Goal: Information Seeking & Learning: Learn about a topic

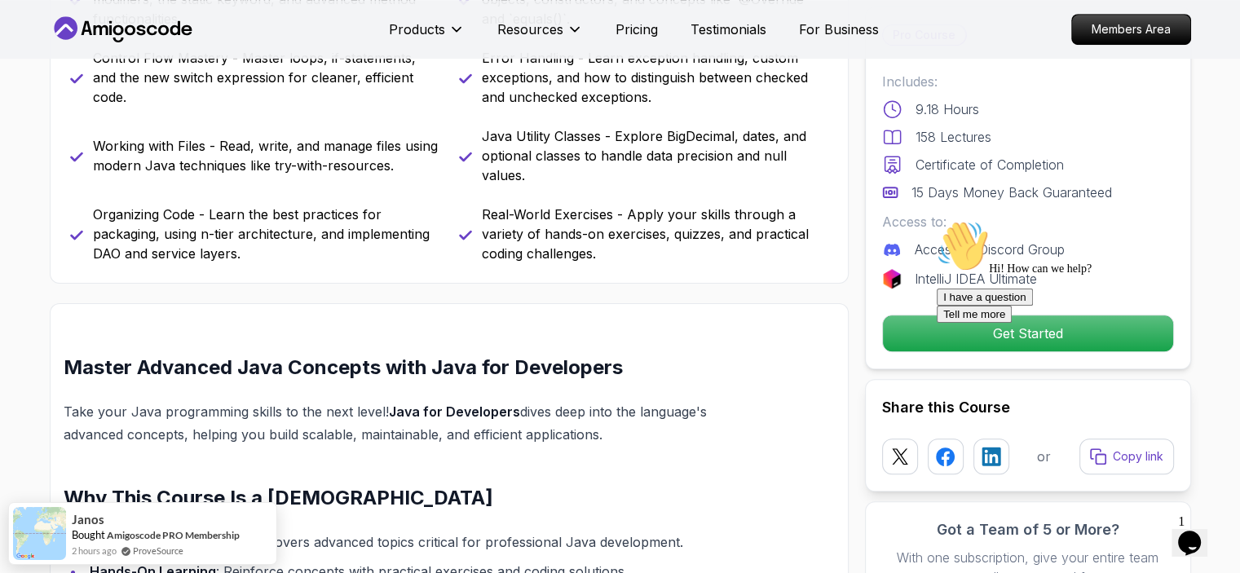
scroll to position [950, 0]
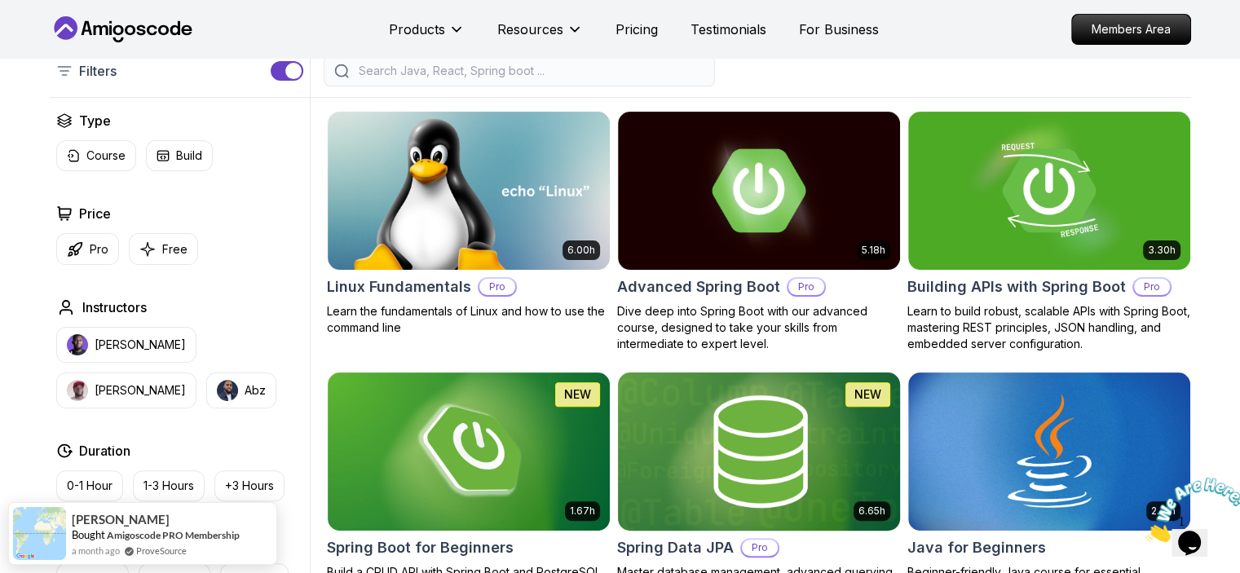
scroll to position [386, 0]
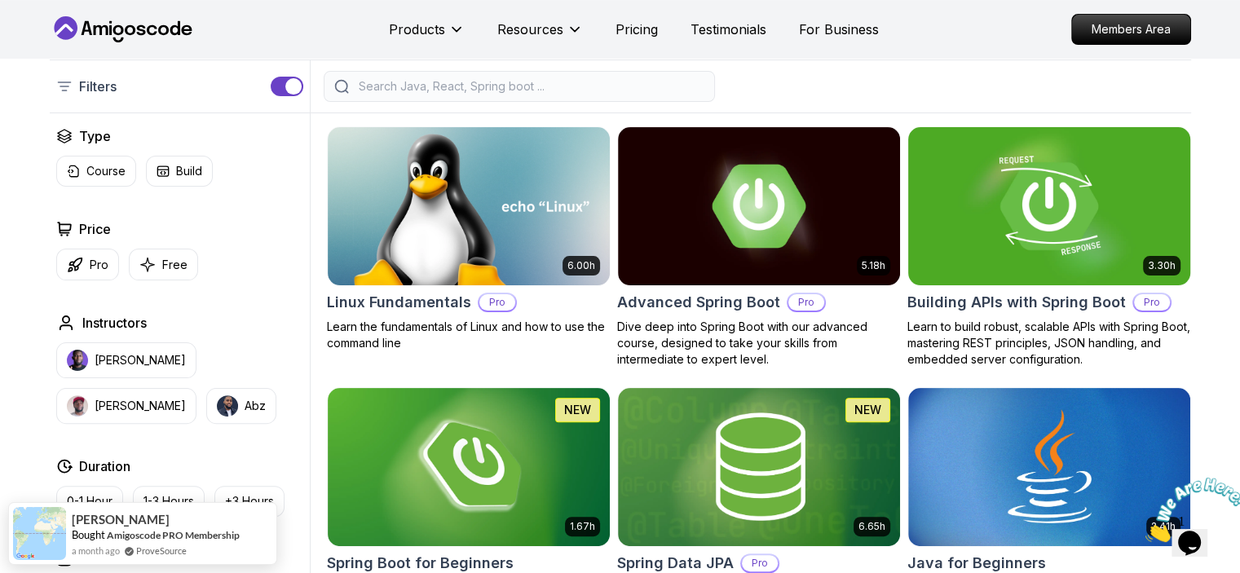
click at [997, 301] on h2 "Building APIs with Spring Boot" at bounding box center [1016, 302] width 218 height 23
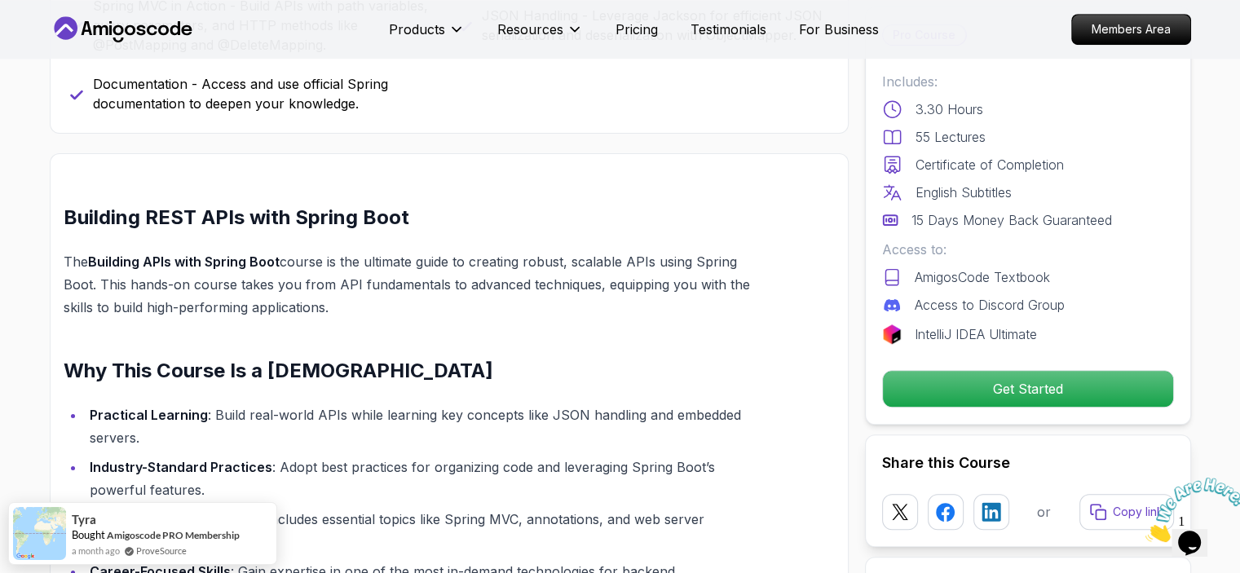
scroll to position [964, 0]
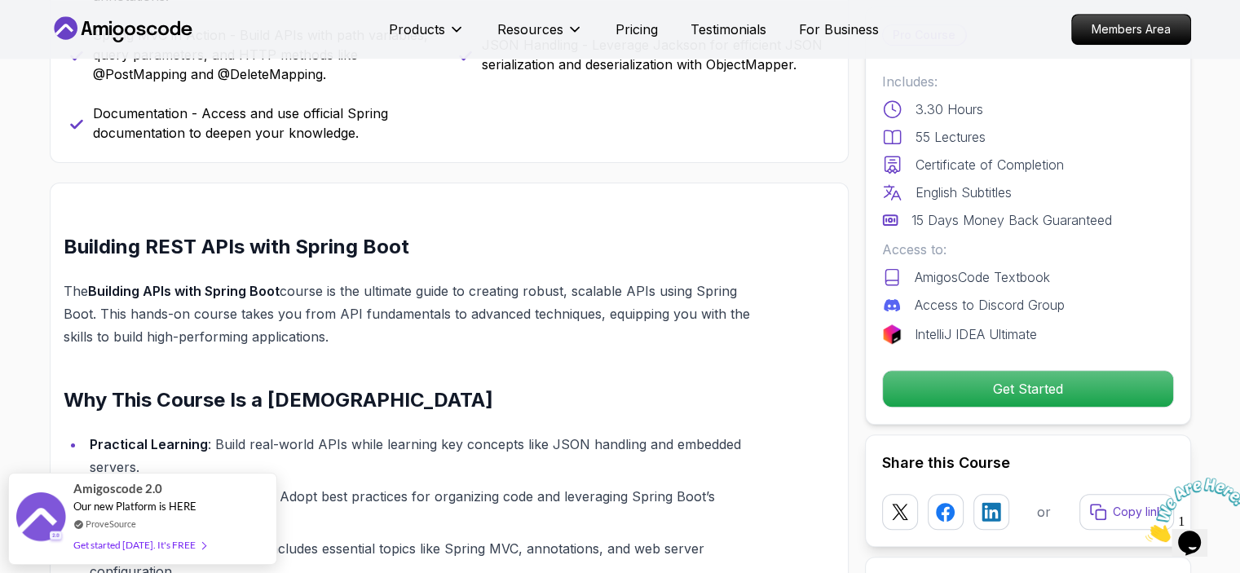
drag, startPoint x: 330, startPoint y: 356, endPoint x: 64, endPoint y: 316, distance: 269.5
click at [64, 316] on p "The Building APIs with Spring Boot course is the ultimate guide to creating rob…" at bounding box center [411, 314] width 694 height 68
copy p "The Building APIs with Spring Boot course is the ultimate guide to creating rob…"
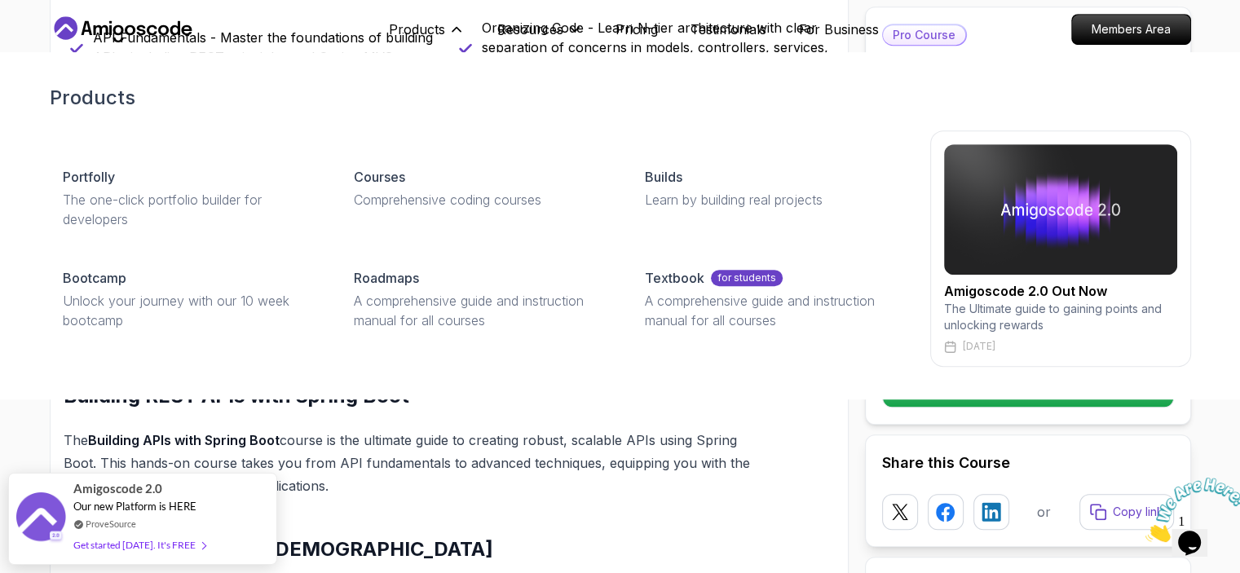
scroll to position [801, 0]
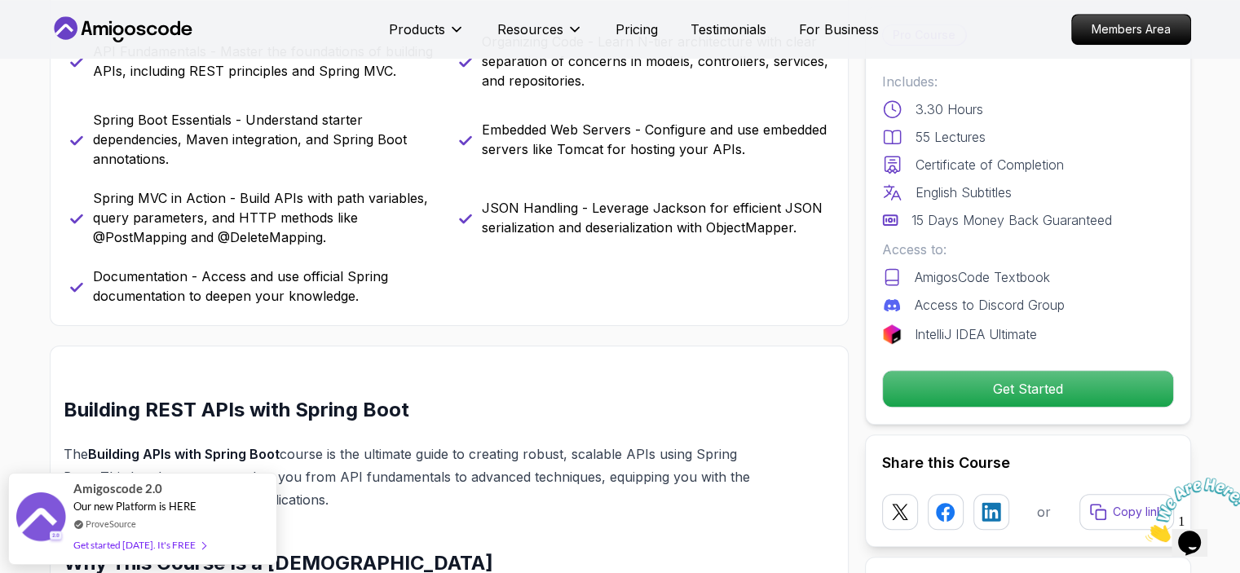
click at [592, 419] on h2 "Building REST APIs with Spring Boot" at bounding box center [411, 410] width 694 height 26
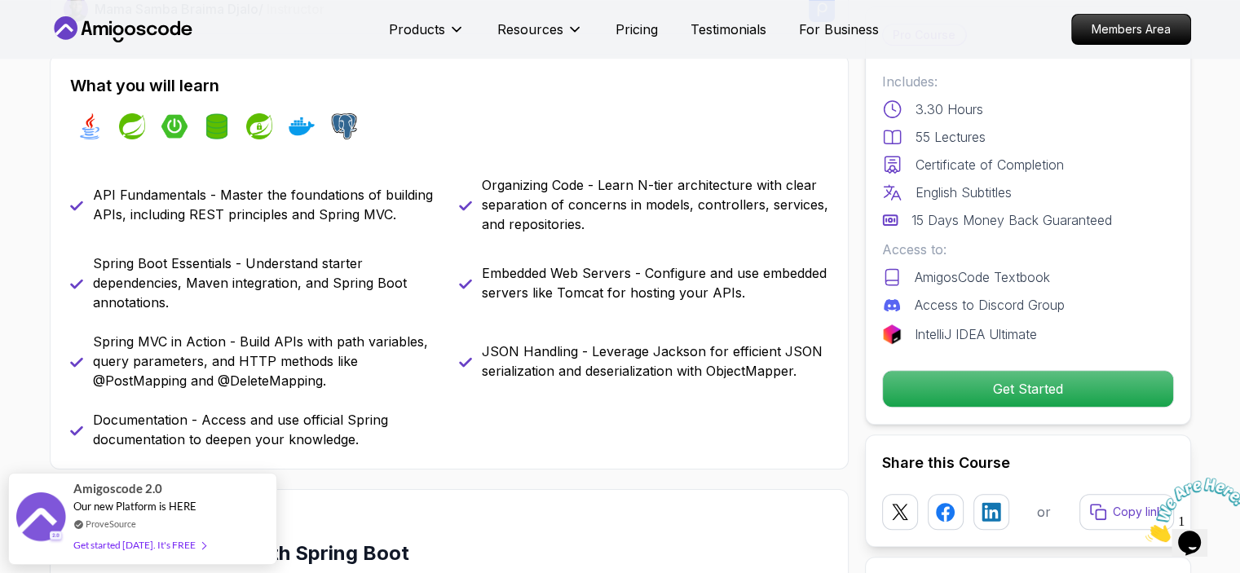
scroll to position [652, 0]
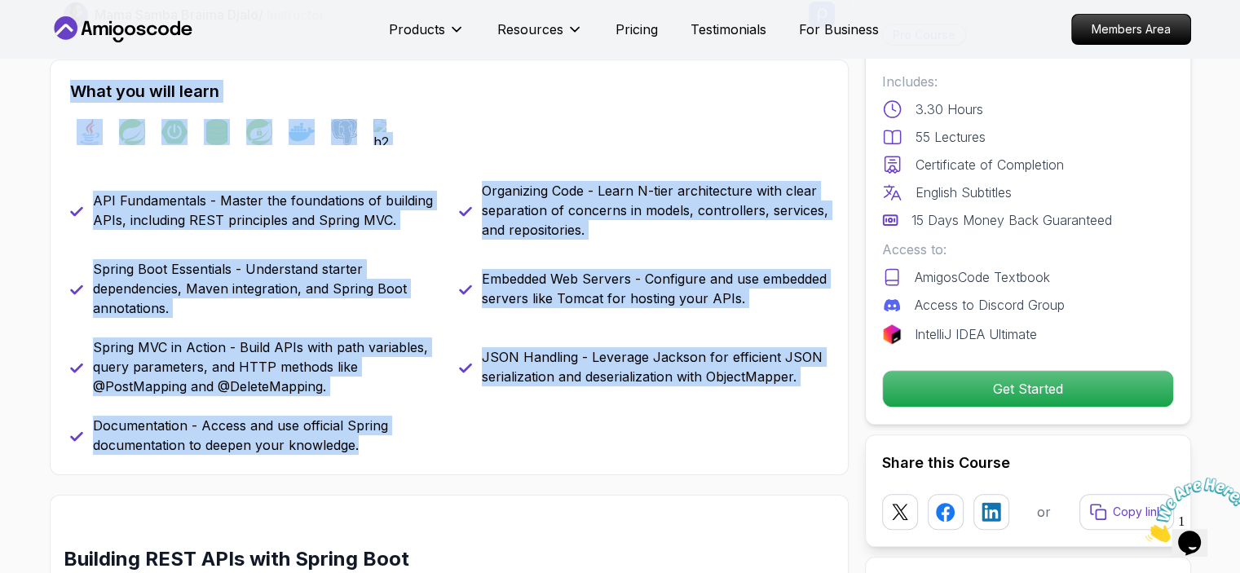
drag, startPoint x: 368, startPoint y: 463, endPoint x: 77, endPoint y: 103, distance: 463.1
click at [77, 103] on div "What you will learn java spring spring-boot spring-data-jpa spring-security doc…" at bounding box center [449, 268] width 799 height 416
copy div "What you will learn java spring spring-boot spring-data-jpa spring-security doc…"
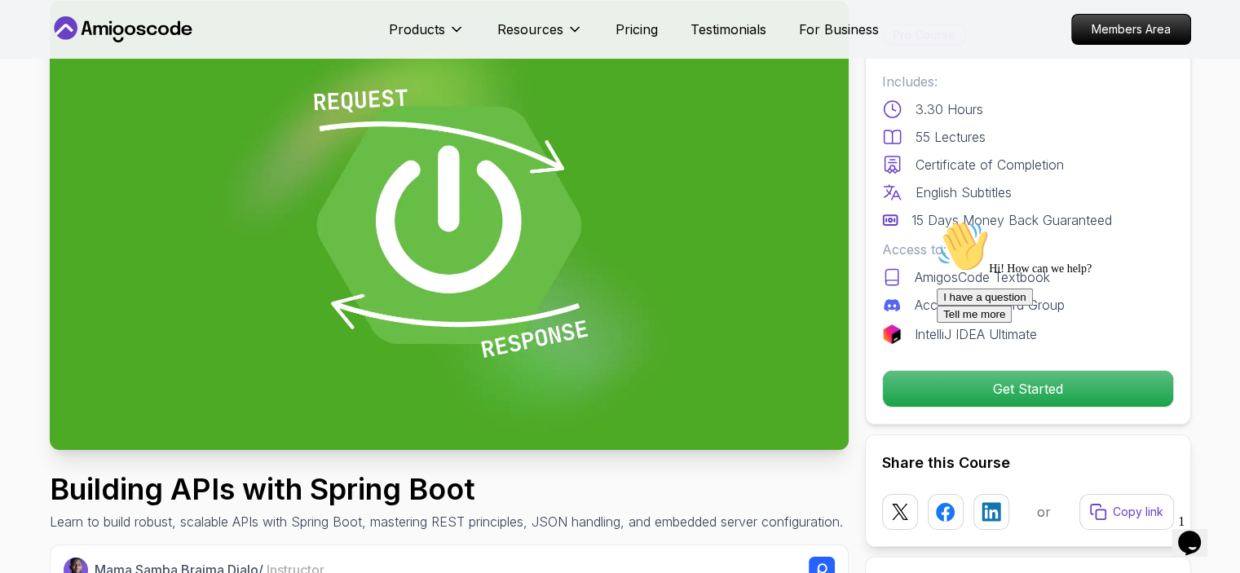
scroll to position [0, 0]
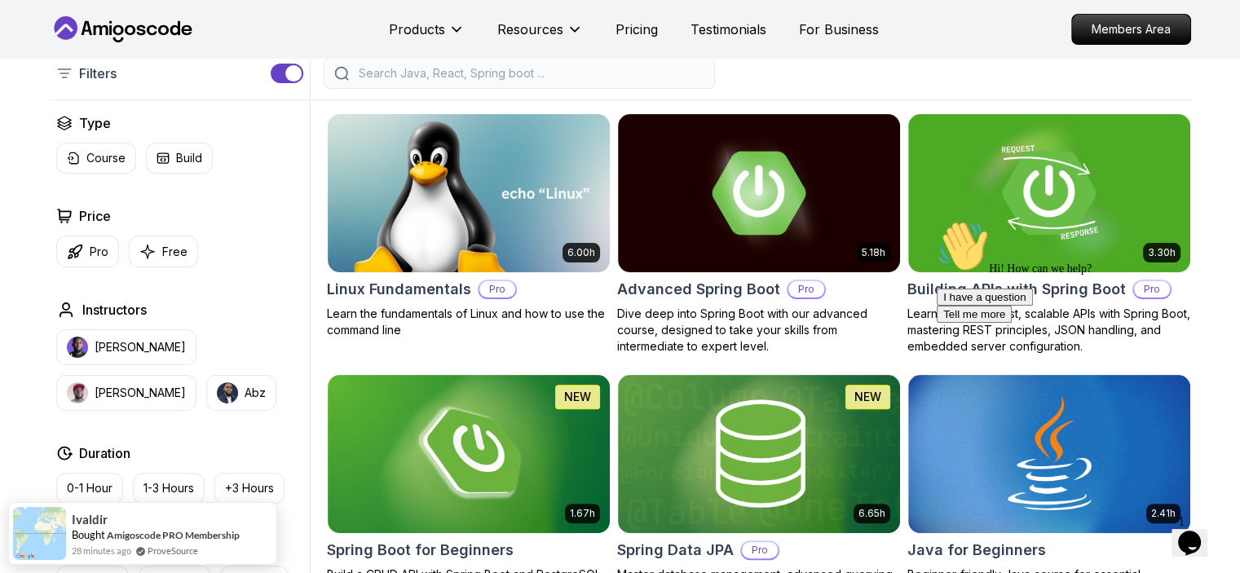
scroll to position [413, 0]
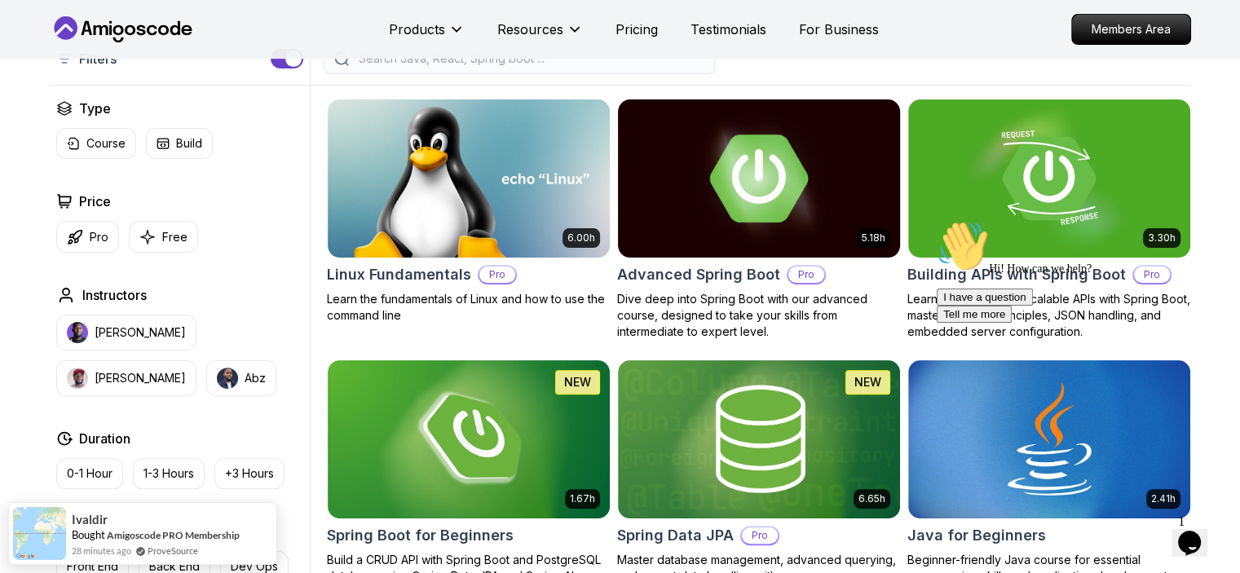
click at [693, 268] on h2 "Advanced Spring Boot" at bounding box center [698, 274] width 163 height 23
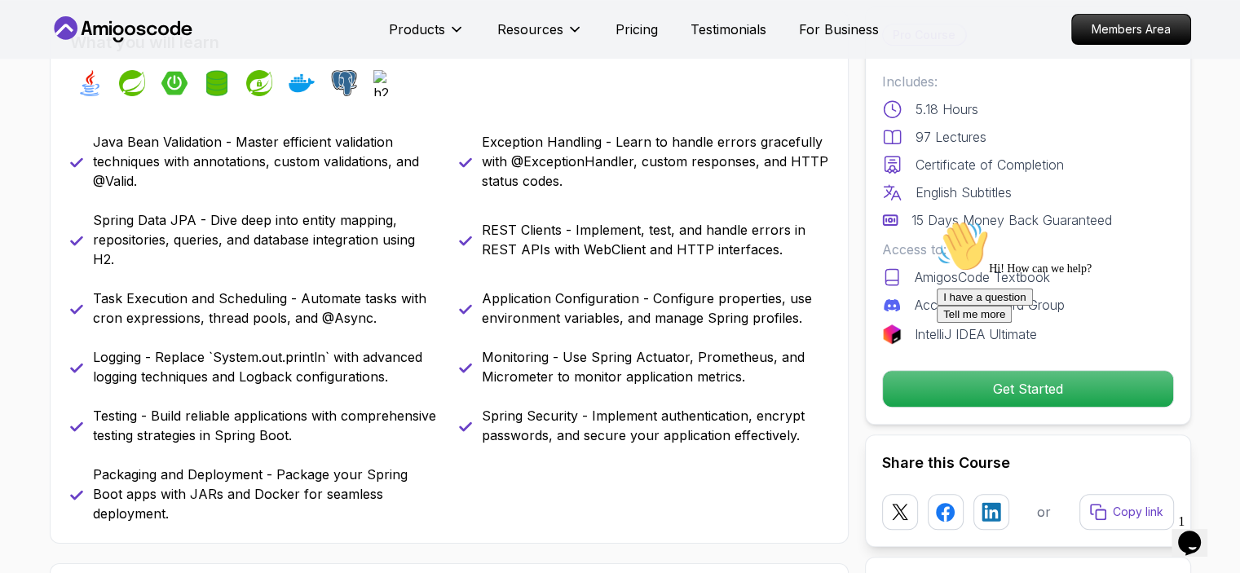
scroll to position [706, 0]
